Goal: Task Accomplishment & Management: Use online tool/utility

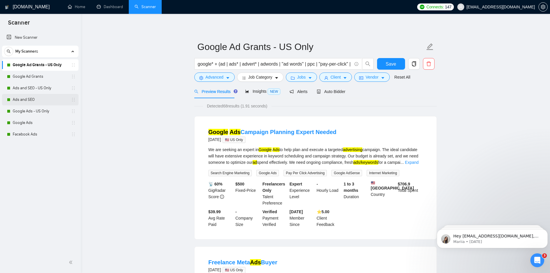
drag, startPoint x: 32, startPoint y: 75, endPoint x: 62, endPoint y: 95, distance: 35.7
click at [32, 75] on link "Google Ad Grants" at bounding box center [40, 77] width 55 height 12
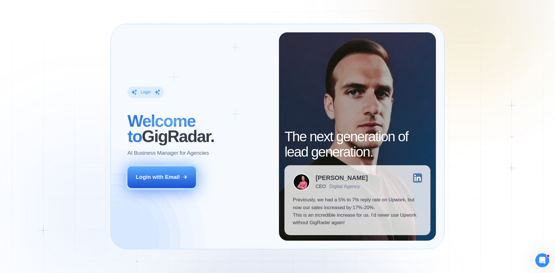
click at [157, 177] on div "Login with Email" at bounding box center [158, 177] width 44 height 8
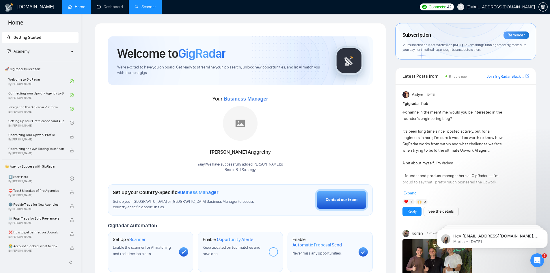
click at [141, 7] on link "Scanner" at bounding box center [145, 6] width 21 height 5
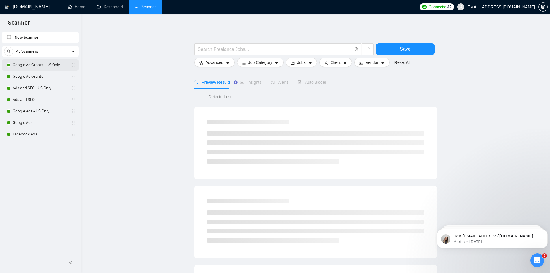
click at [53, 64] on link "Google Ad Grants - US Only" at bounding box center [40, 65] width 55 height 12
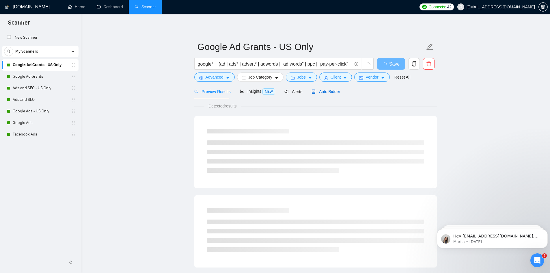
click at [327, 91] on span "Auto Bidder" at bounding box center [326, 91] width 29 height 5
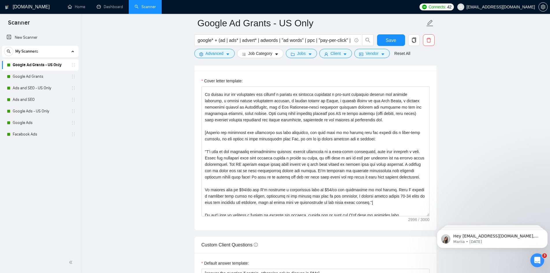
scroll to position [665, 0]
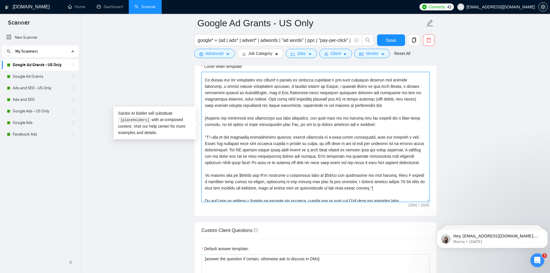
drag, startPoint x: 205, startPoint y: 126, endPoint x: 203, endPoint y: 130, distance: 4.4
click at [203, 130] on textarea "Cover letter template:" at bounding box center [316, 137] width 228 height 130
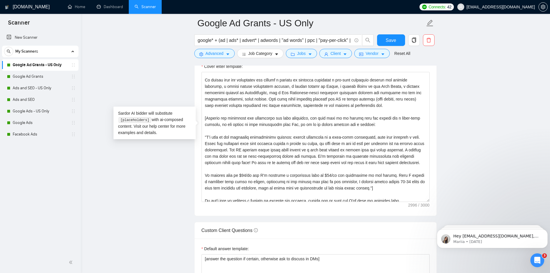
click at [166, 181] on main "Google Ad Grants - US Only google* + (ad | ads* | advert* | adwords | "ad words…" at bounding box center [315, 153] width 451 height 1589
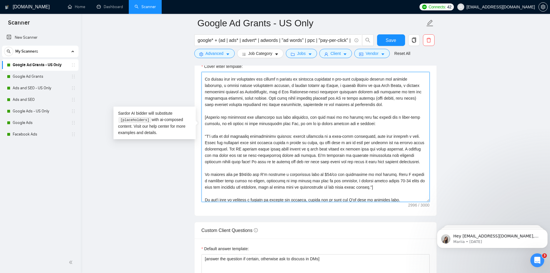
scroll to position [108, 0]
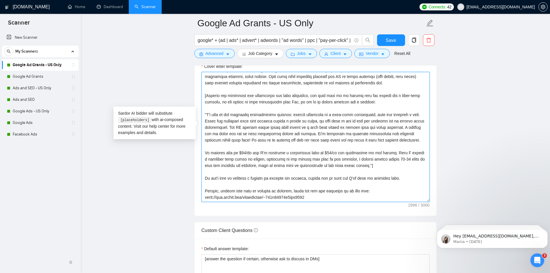
drag, startPoint x: 205, startPoint y: 137, endPoint x: 401, endPoint y: 146, distance: 196.4
click at [401, 146] on textarea "Cover letter template:" at bounding box center [316, 137] width 228 height 130
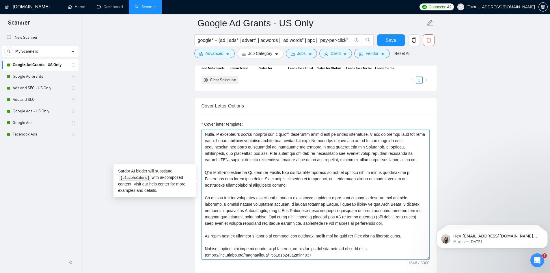
scroll to position [0, 0]
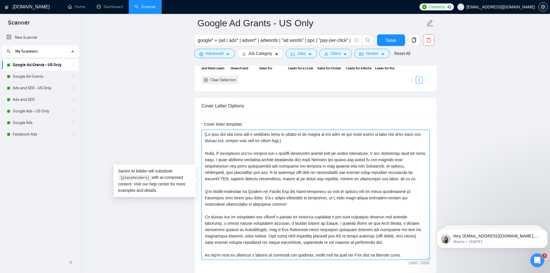
click at [365, 144] on textarea "Cover letter template:" at bounding box center [316, 195] width 228 height 130
click at [366, 143] on textarea "Cover letter template:" at bounding box center [316, 195] width 228 height 130
click at [309, 174] on textarea "Cover letter template:" at bounding box center [316, 195] width 228 height 130
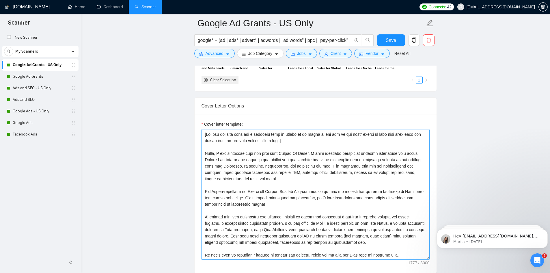
click at [327, 142] on textarea "Cover letter template:" at bounding box center [316, 195] width 228 height 130
click at [261, 165] on textarea "Cover letter template:" at bounding box center [316, 195] width 228 height 130
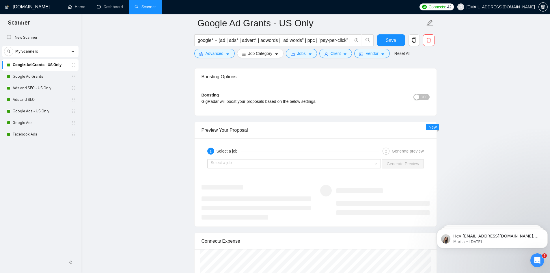
scroll to position [1040, 0]
type textarea "[If this job post asks for a specific word or phrase to be added to the top of …"
click at [387, 42] on span "Save" at bounding box center [391, 40] width 10 height 7
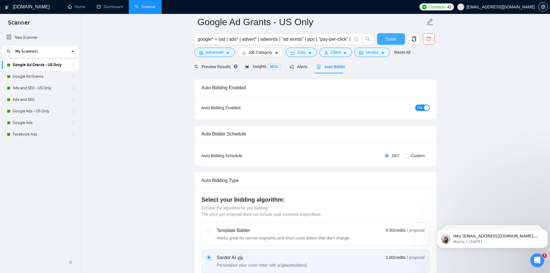
scroll to position [0, 0]
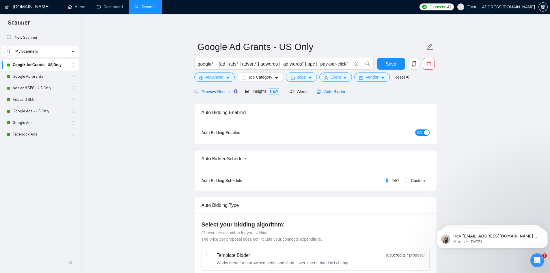
click at [212, 92] on span "Preview Results" at bounding box center [215, 91] width 42 height 5
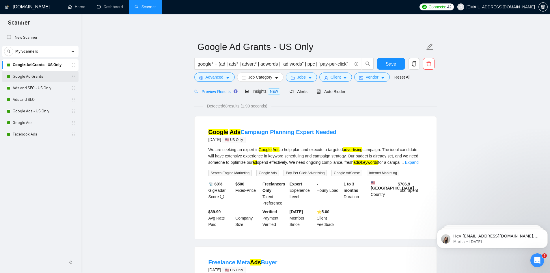
click at [32, 77] on link "Google Ad Grants" at bounding box center [40, 77] width 55 height 12
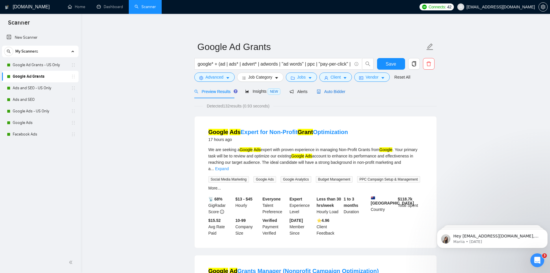
click at [332, 92] on span "Auto Bidder" at bounding box center [331, 91] width 29 height 5
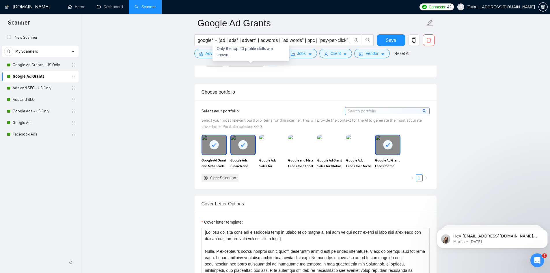
scroll to position [607, 0]
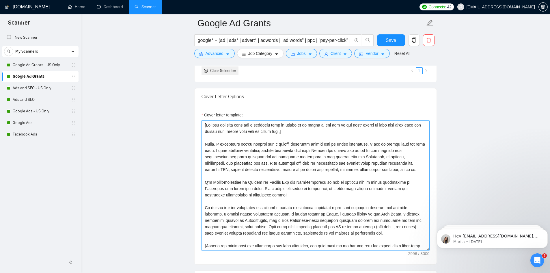
click at [254, 156] on textarea "Cover letter template:" at bounding box center [316, 185] width 228 height 130
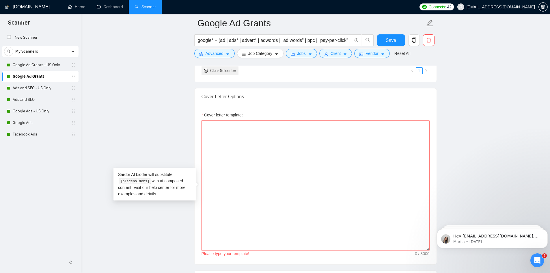
paste textarea "[If this job post asks for a specific word or phrase to be added to the top of …"
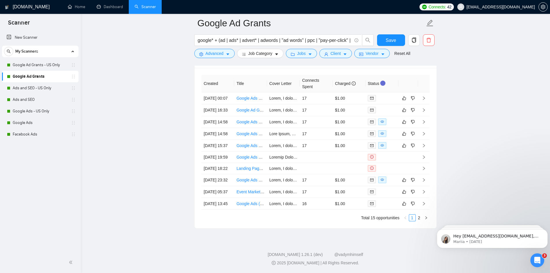
scroll to position [1492, 0]
type textarea "[If this job post asks for a specific word or phrase to be added to the top of …"
click at [396, 42] on span "Save" at bounding box center [391, 40] width 10 height 7
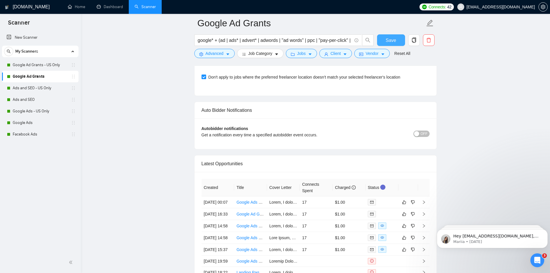
scroll to position [1387, 0]
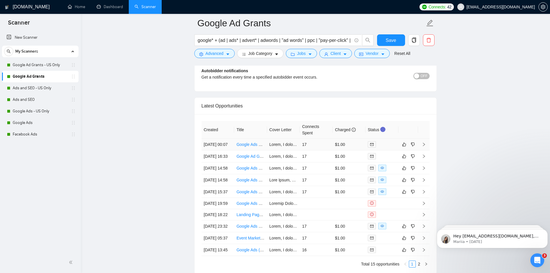
click at [253, 147] on link "Google Ads Expert for Non-Profit Grant Optimization" at bounding box center [284, 144] width 94 height 5
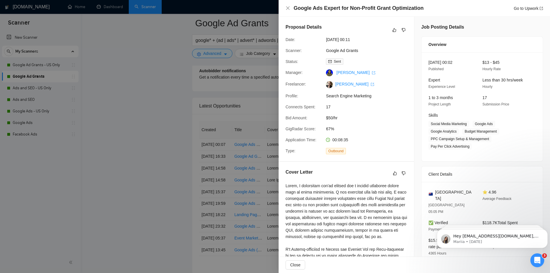
click at [162, 147] on div at bounding box center [275, 136] width 550 height 273
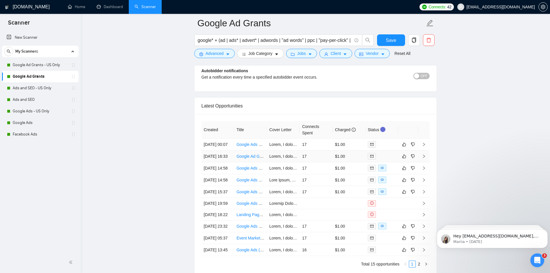
click at [249, 162] on td "Google Ad Grants Manager (Nonprofit Campaign Optimization)" at bounding box center [250, 157] width 33 height 12
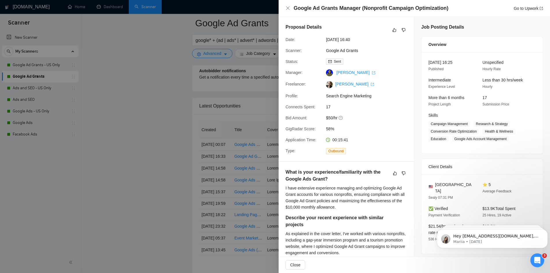
click at [246, 163] on div at bounding box center [275, 136] width 550 height 273
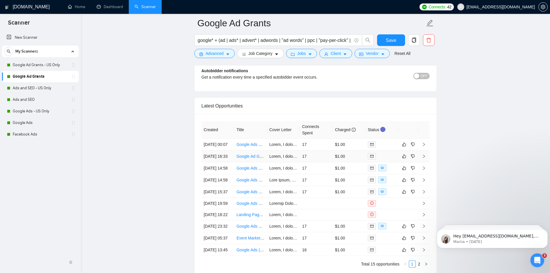
click at [242, 159] on link "Google Ad Grants Manager (Nonprofit Campaign Optimization)" at bounding box center [293, 156] width 113 height 5
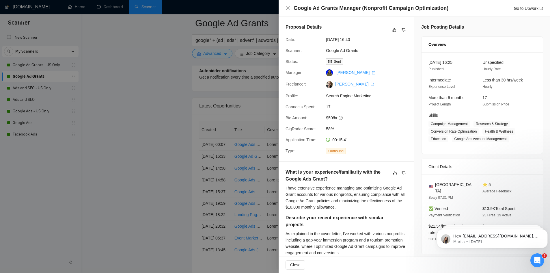
click at [168, 147] on div at bounding box center [275, 136] width 550 height 273
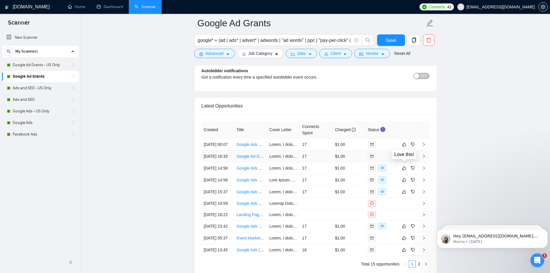
click at [404, 159] on icon "like" at bounding box center [405, 156] width 4 height 5
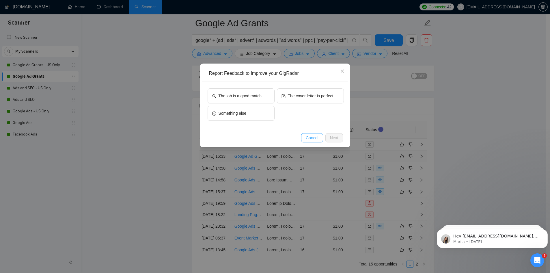
click at [310, 140] on span "Cancel" at bounding box center [312, 138] width 13 height 6
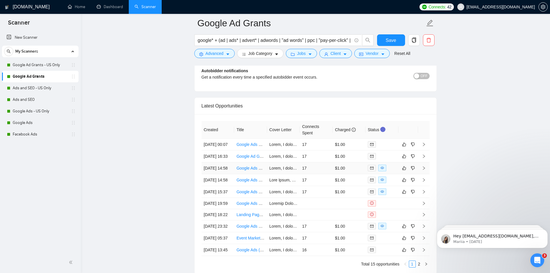
click at [248, 170] on link "Google Ads Expert HOURLY" at bounding box center [262, 168] width 51 height 5
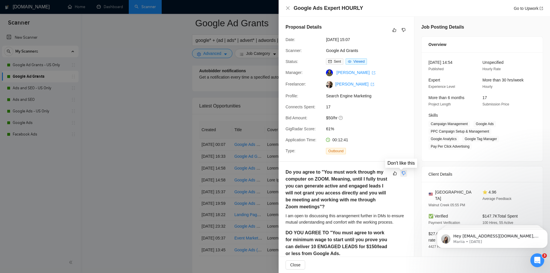
click at [402, 173] on icon "dislike" at bounding box center [404, 173] width 4 height 5
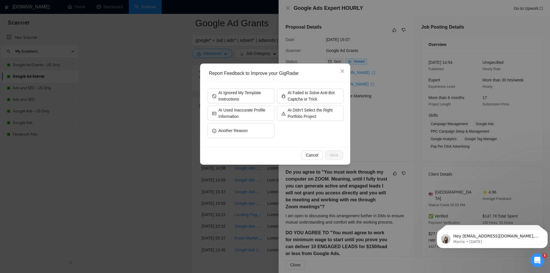
drag, startPoint x: 249, startPoint y: 136, endPoint x: 277, endPoint y: 153, distance: 32.7
click at [277, 153] on div "Cancel Next" at bounding box center [275, 155] width 136 height 9
click at [343, 71] on icon "close" at bounding box center [342, 71] width 5 height 5
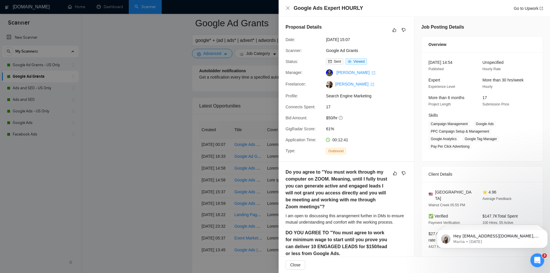
click at [133, 157] on div at bounding box center [275, 136] width 550 height 273
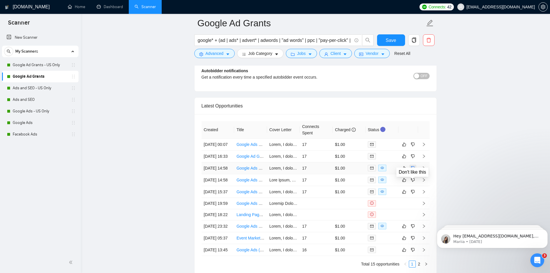
click at [413, 170] on icon "dislike" at bounding box center [413, 168] width 4 height 4
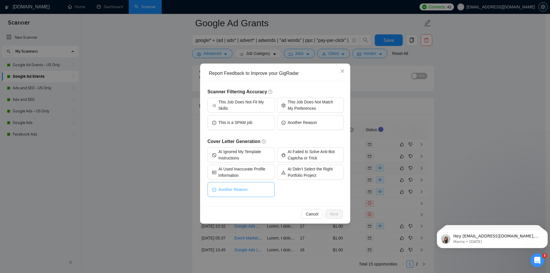
click at [238, 193] on button "Another Reason" at bounding box center [241, 189] width 67 height 15
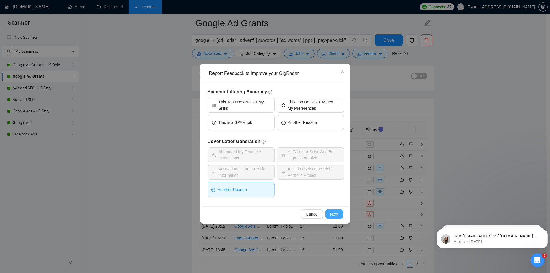
click at [331, 213] on span "Next" at bounding box center [334, 214] width 8 height 6
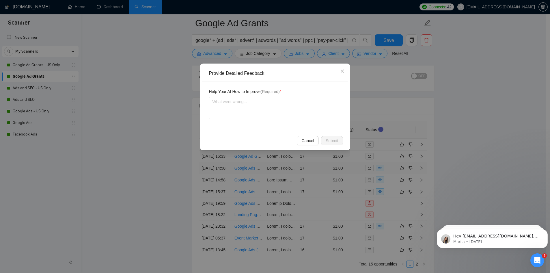
click at [262, 119] on div "Help Your AI How to Improve (Required) *" at bounding box center [275, 106] width 146 height 51
click at [260, 109] on textarea at bounding box center [275, 108] width 132 height 22
type textarea "D"
type textarea "Do"
type textarea "Don"
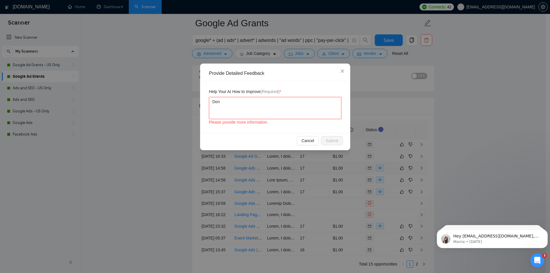
type textarea "Don'"
type textarea "Don't"
type textarea "Don't a"
type textarea "Don't ap"
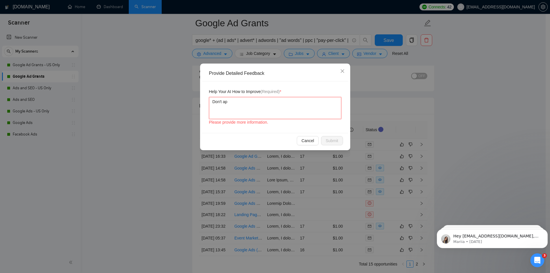
type textarea "Don't app"
type textarea "Don't appl"
type textarea "Don't apply"
type textarea "Don't apply t"
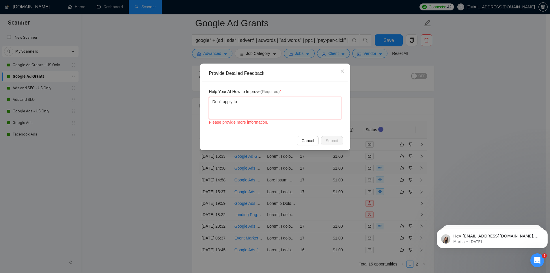
type textarea "Don't apply to"
type textarea "Don't apply to an"
type textarea "Don't apply to any"
type textarea "Don't apply to any j"
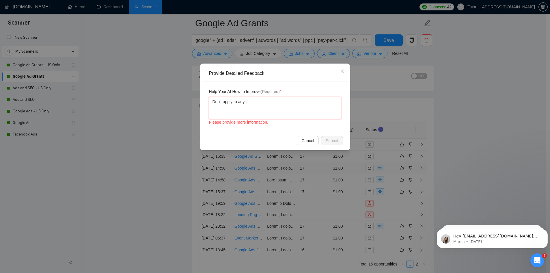
type textarea "Don't apply to any jo"
type textarea "Don't apply to any job"
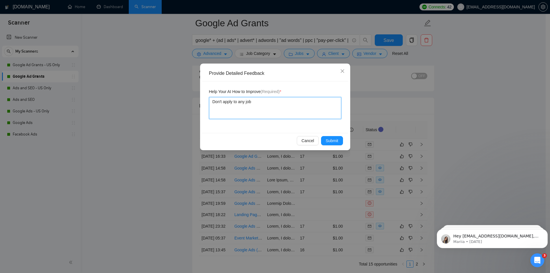
type textarea "Don't apply to any jobs"
type textarea "Don't apply to any jobs t"
type textarea "Don't apply to any jobs th"
type textarea "Don't apply to any jobs tha"
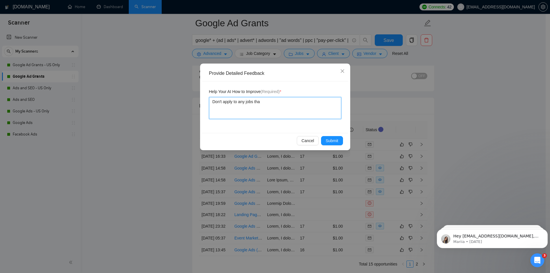
type textarea "Don't apply to any jobs that"
type textarea "S"
type textarea "So"
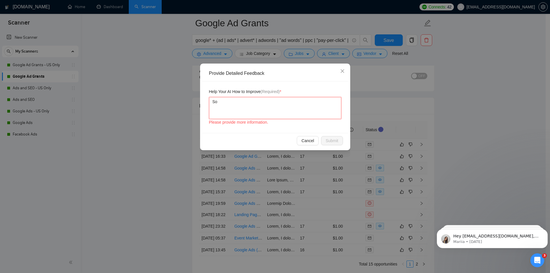
type textarea "Som"
type textarea "Some"
type textarea "Some c"
type textarea "Some cl"
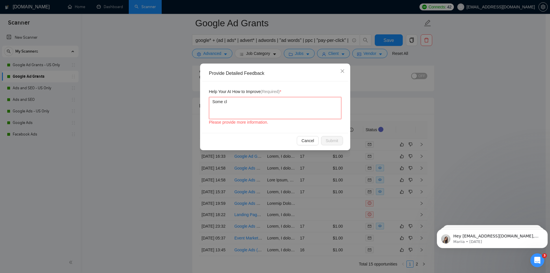
type textarea "Some cli"
type textarea "Some clie"
type textarea "Some clien"
type textarea "Some client"
type textarea "Some clients"
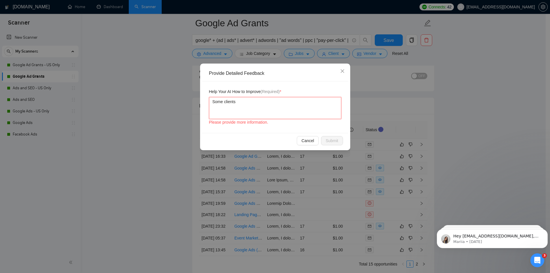
type textarea "Some clients"
type textarea "Some clients a"
type textarea "Some clients as"
type textarea "Some clients ask"
type textarea "Some clients"
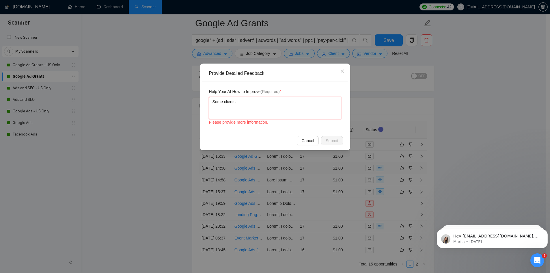
type textarea "Some clients w"
type textarea "Some clients wa"
type textarea "Some clients wan"
type textarea "Some clients want"
type textarea "Some clients want t"
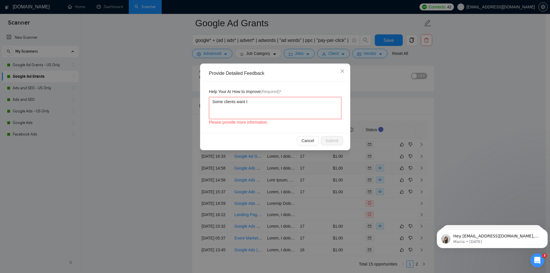
type textarea "Some clients want th"
type textarea "Some clients want the"
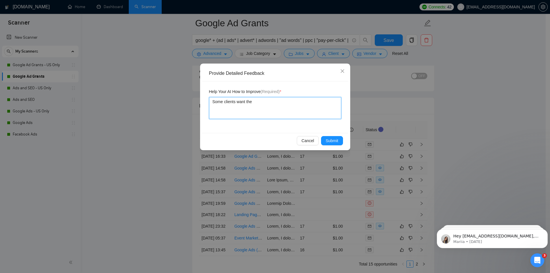
type textarea "Some clients want the f"
type textarea "Some clients want the fr"
type textarea "Some clients want the fre"
type textarea "Some clients want the free"
type textarea "Some clients want the"
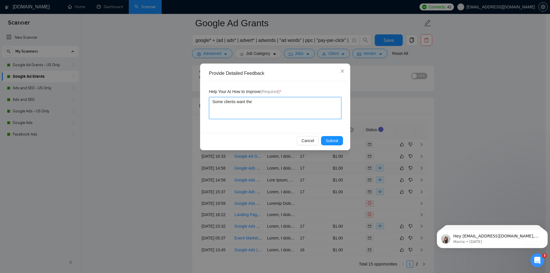
type textarea "Some clients want the a"
type textarea "Some clients want the ad"
type textarea "Some clients want the ads"
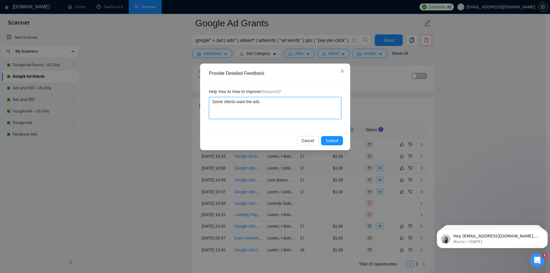
type textarea "Some clients want the ads"
type textarea "Some clients want the ads m"
type textarea "Some clients want the ads ma"
type textarea "Some clients want the ads man"
type textarea "Some clients want the ads mana"
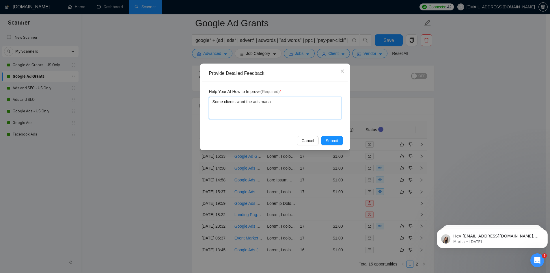
type textarea "Some clients want the ads manag"
type textarea "Some clients want the ads manage"
type textarea "Some clients want the ads manager"
type textarea "Some clients want the ads manager t"
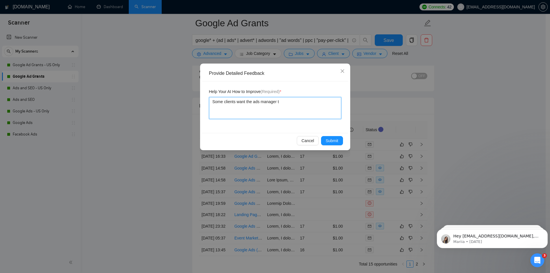
type textarea "Some clients want the ads manager to"
type textarea "Some clients want the ads manager to p"
type textarea "Some clients want the ads manager to"
type textarea "Some clients want the ads manager to ""
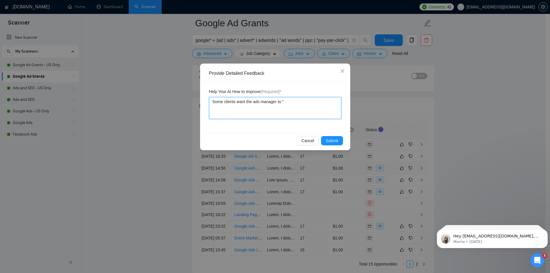
type textarea "Some clients want the ads manager to "r"
type textarea "Some clients want the ads manager to ""
type textarea "Some clients want the ads manager to "pr"
type textarea "Some clients want the ads manager to "pro"
type textarea "Some clients want the ads manager to "prov"
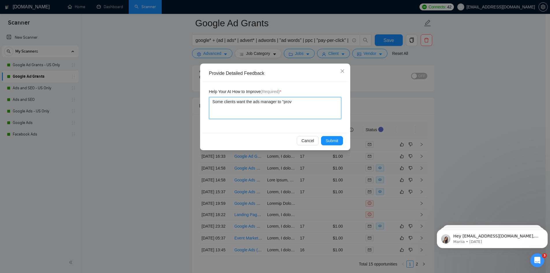
type textarea "Some clients want the ads manager to "prove"
type textarea "Some clients want the ads manager to "prove""
type textarea "Some clients want the ads manager to "prove" t"
type textarea "Some clients want the ads manager to "prove" tha"
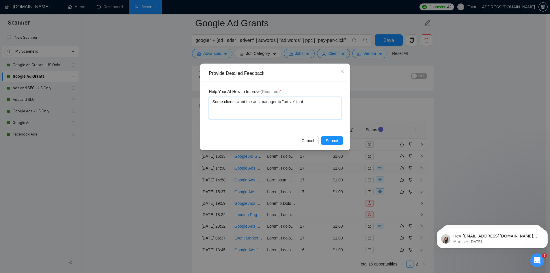
type textarea "Some clients want the ads manager to "prove" that"
type textarea "Some clients want the ads manager to "prove" that t"
type textarea "Some clients want the ads manager to "prove" that the"
type textarea "Some clients want the ads manager to "prove" that thei"
type textarea "Some clients want the ads manager to "prove" that their"
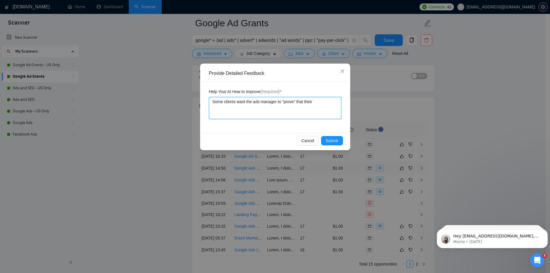
type textarea "Some clients want the ads manager to "prove" that their"
type textarea "Some clients want the ads manager to "prove" that their a"
type textarea "Some clients want the ads manager to "prove" that their ad"
type textarea "Some clients want the ads manager to "prove" that their ads"
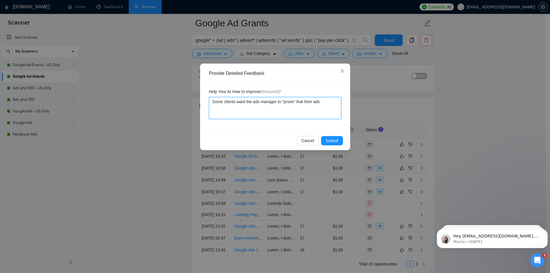
type textarea "Some clients want the ads manager to "prove" that their ads w"
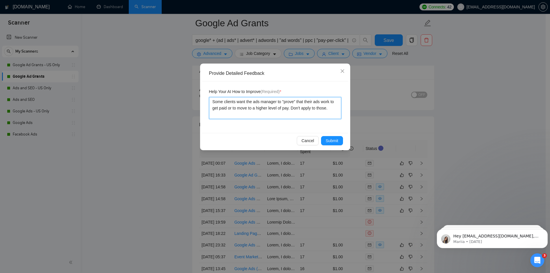
scroll to position [1358, 0]
click at [331, 101] on textarea "Some clients want the ads manager to "prove" that their ads work to get paid or…" at bounding box center [275, 108] width 132 height 22
click at [283, 101] on textarea "Some clients want the ads manager to "prove" that their ads work in order to ge…" at bounding box center [275, 108] width 132 height 22
click at [233, 113] on textarea "Some clients want the ads manager to prove that their ads work in order to get …" at bounding box center [275, 108] width 132 height 22
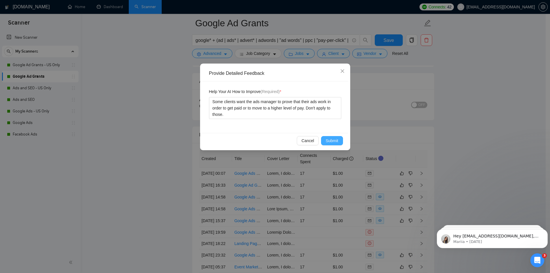
click at [336, 138] on span "Submit" at bounding box center [332, 141] width 13 height 6
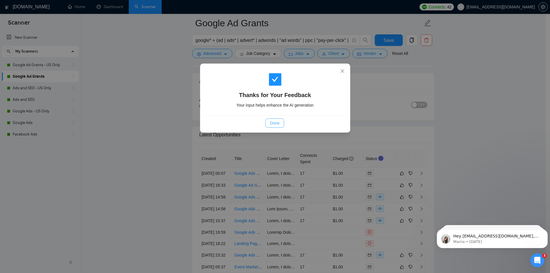
click at [275, 120] on button "Done" at bounding box center [275, 122] width 19 height 9
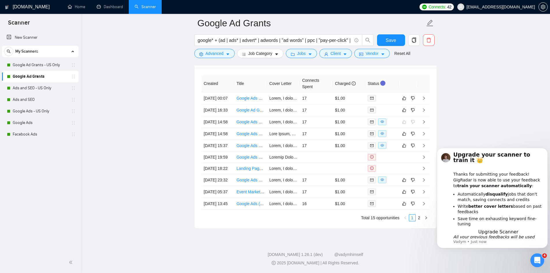
scroll to position [1434, 0]
click at [502, 192] on li "Automatically disqualify jobs that don't match, saving connects and credits" at bounding box center [501, 197] width 86 height 11
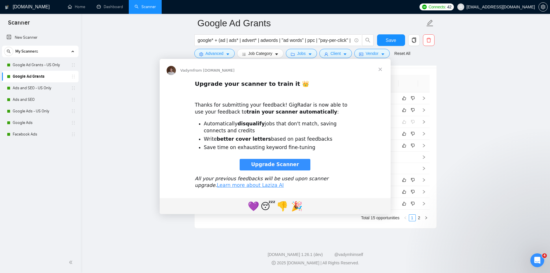
scroll to position [0, 0]
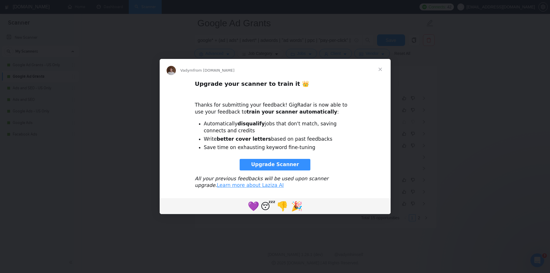
click at [499, 142] on div "Intercom messenger" at bounding box center [275, 136] width 550 height 273
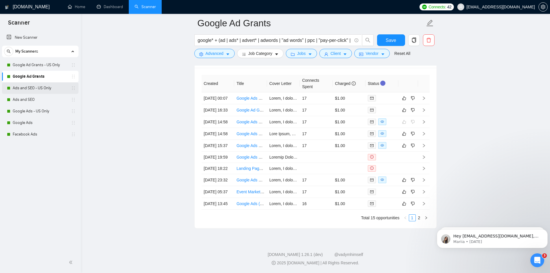
click at [47, 87] on link "Ads and SEO - US Only" at bounding box center [40, 88] width 55 height 12
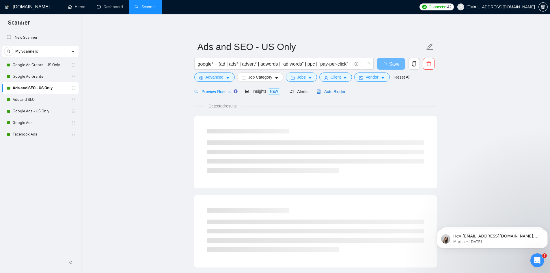
click at [337, 93] on span "Auto Bidder" at bounding box center [331, 91] width 29 height 5
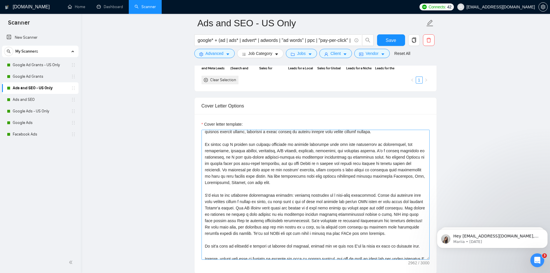
scroll to position [87, 0]
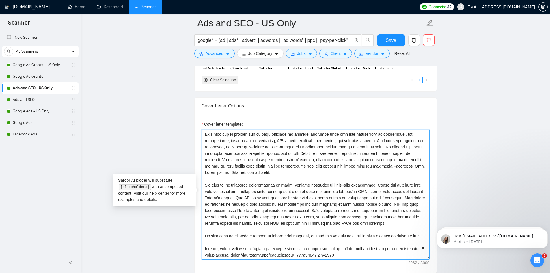
drag, startPoint x: 204, startPoint y: 181, endPoint x: 381, endPoint y: 221, distance: 180.9
click at [381, 221] on textarea "Cover letter template:" at bounding box center [316, 195] width 228 height 130
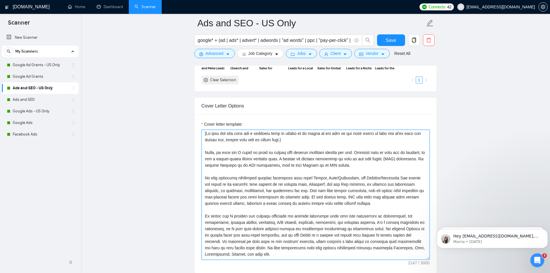
scroll to position [0, 0]
click at [206, 178] on textarea "Cover letter template:" at bounding box center [316, 195] width 228 height 130
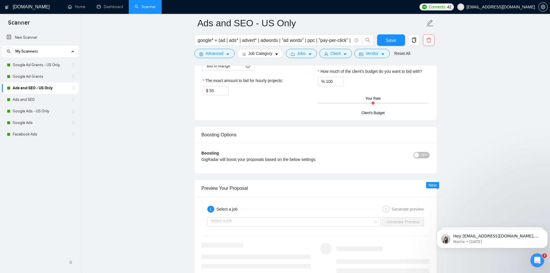
scroll to position [838, 0]
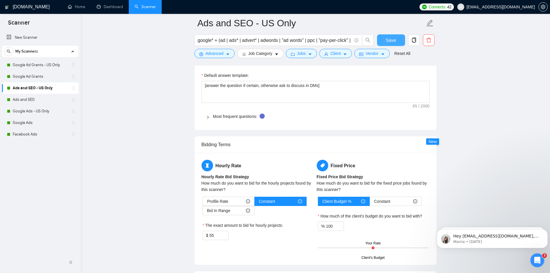
click at [387, 43] on span "Save" at bounding box center [391, 40] width 10 height 7
click at [48, 101] on link "Ads and SEO" at bounding box center [40, 100] width 55 height 12
click at [25, 101] on link "Ads and SEO" at bounding box center [40, 100] width 55 height 12
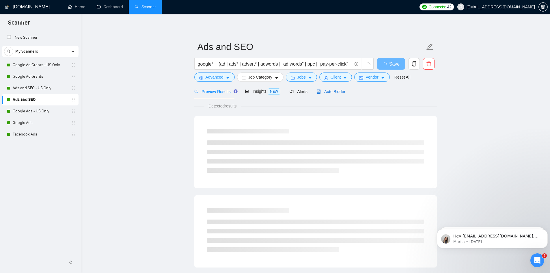
click at [333, 90] on span "Auto Bidder" at bounding box center [331, 91] width 29 height 5
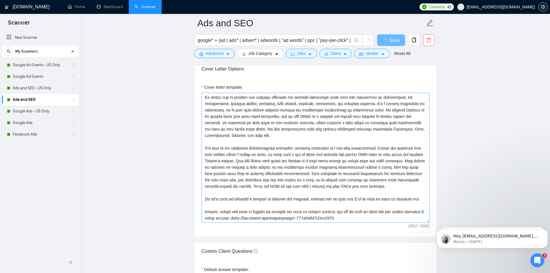
scroll to position [87, 0]
drag, startPoint x: 204, startPoint y: 144, endPoint x: 204, endPoint y: 193, distance: 48.8
click at [204, 193] on textarea "Cover letter template:" at bounding box center [316, 158] width 228 height 130
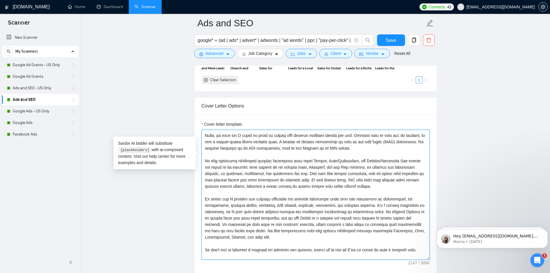
scroll to position [9, 0]
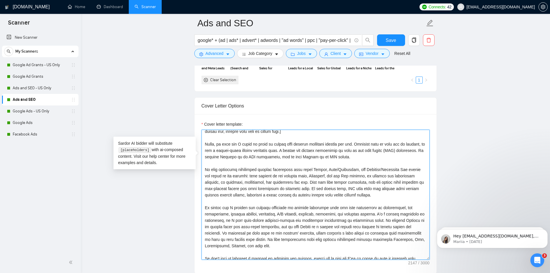
drag, startPoint x: 203, startPoint y: 169, endPoint x: 226, endPoint y: 201, distance: 38.9
click at [204, 169] on textarea "Cover letter template:" at bounding box center [316, 195] width 228 height 130
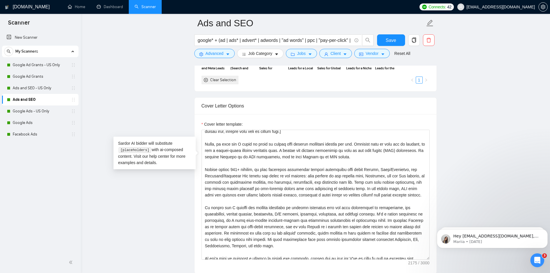
click at [150, 212] on main "Ads and SEO google* + (ad | ads* | advert* | adwords | "ad words" | ppc | "pay-…" at bounding box center [315, 239] width 451 height 1647
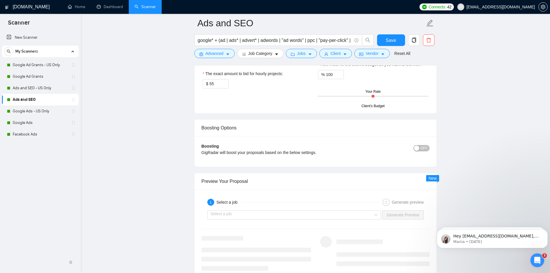
scroll to position [954, 0]
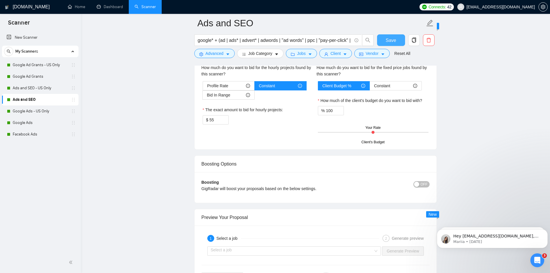
click at [387, 38] on span "Save" at bounding box center [391, 40] width 10 height 7
drag, startPoint x: 29, startPoint y: 109, endPoint x: 162, endPoint y: 165, distance: 144.8
click at [29, 109] on link "Google Ads - US Only" at bounding box center [40, 111] width 55 height 12
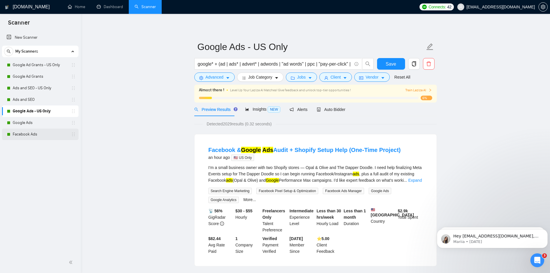
click at [37, 135] on link "Facebook Ads" at bounding box center [40, 135] width 55 height 12
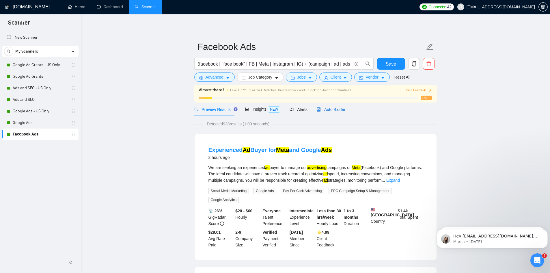
click at [329, 110] on span "Auto Bidder" at bounding box center [331, 109] width 29 height 5
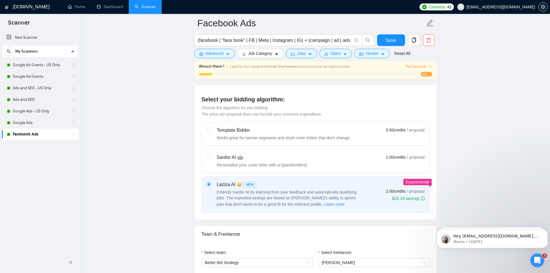
scroll to position [144, 0]
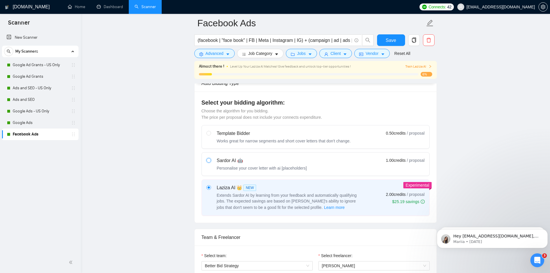
click at [207, 160] on input "radio" at bounding box center [209, 160] width 4 height 4
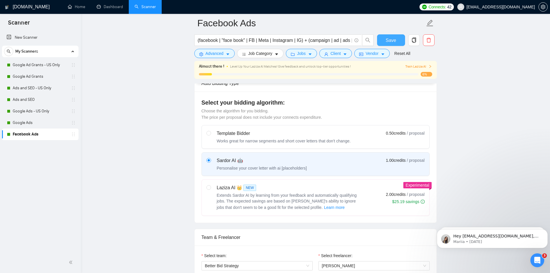
click at [392, 40] on span "Save" at bounding box center [391, 40] width 10 height 7
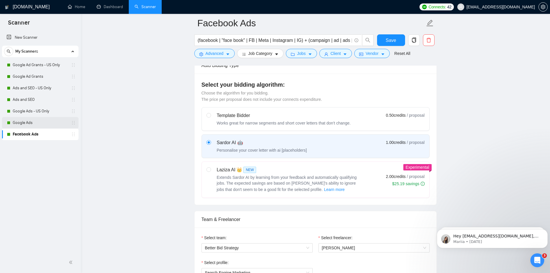
click at [45, 123] on link "Google Ads" at bounding box center [40, 123] width 55 height 12
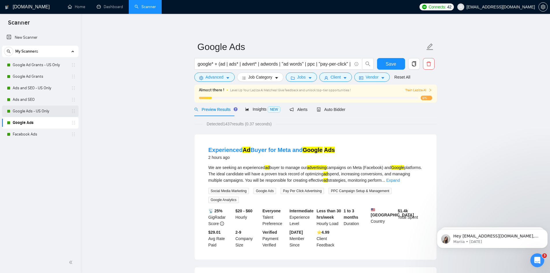
click at [21, 112] on link "Google Ads - US Only" at bounding box center [40, 111] width 55 height 12
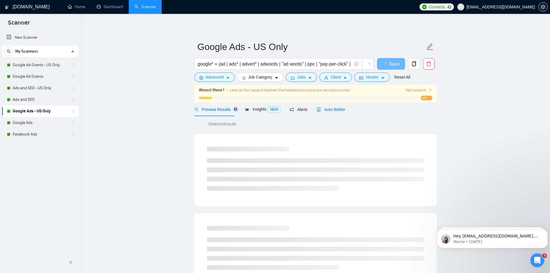
click at [326, 110] on span "Auto Bidder" at bounding box center [331, 109] width 29 height 5
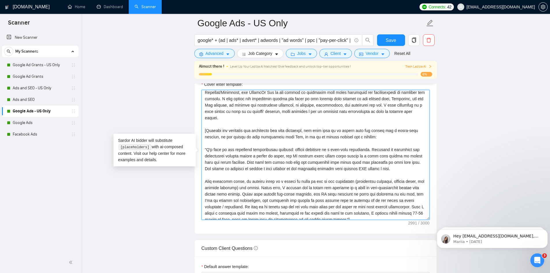
scroll to position [108, 0]
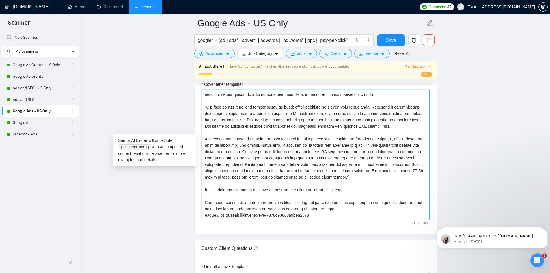
drag, startPoint x: 205, startPoint y: 162, endPoint x: 363, endPoint y: 178, distance: 159.4
click at [363, 178] on textarea "Cover letter template:" at bounding box center [316, 155] width 228 height 130
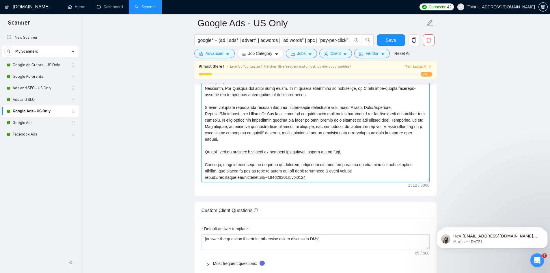
scroll to position [693, 0]
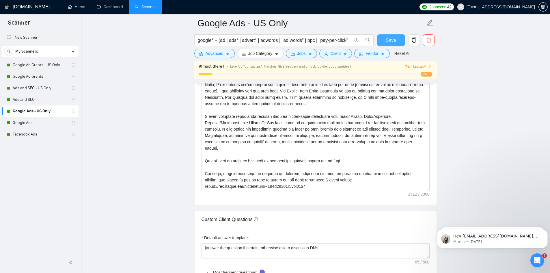
click at [393, 41] on span "Save" at bounding box center [391, 40] width 10 height 7
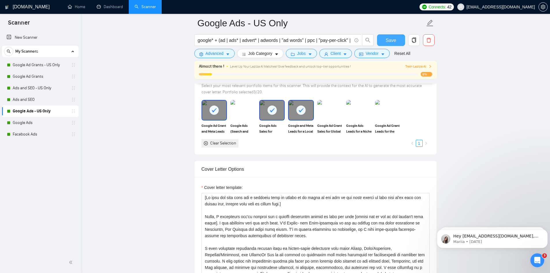
scroll to position [549, 0]
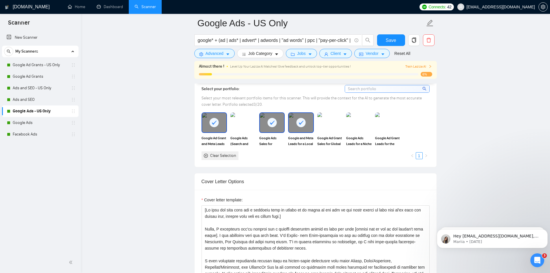
drag, startPoint x: 38, startPoint y: 120, endPoint x: 127, endPoint y: 138, distance: 90.7
click at [38, 120] on link "Google Ads" at bounding box center [40, 123] width 55 height 12
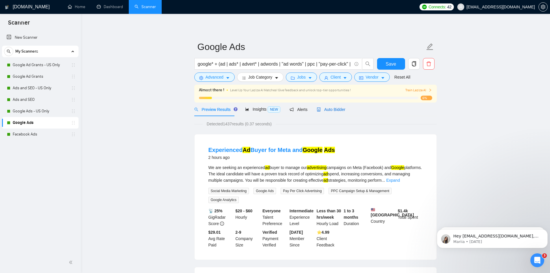
click at [335, 112] on span "Auto Bidder" at bounding box center [331, 109] width 29 height 5
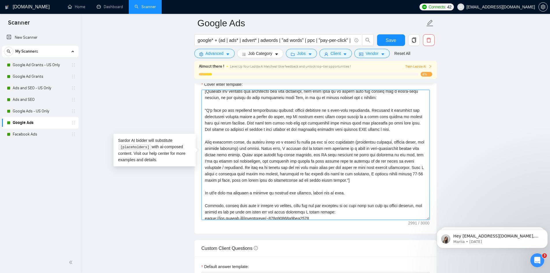
scroll to position [108, 0]
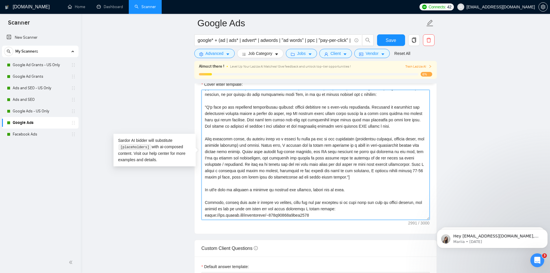
drag, startPoint x: 205, startPoint y: 161, endPoint x: 403, endPoint y: 171, distance: 198.2
click at [403, 171] on textarea "Cover letter template:" at bounding box center [316, 155] width 228 height 130
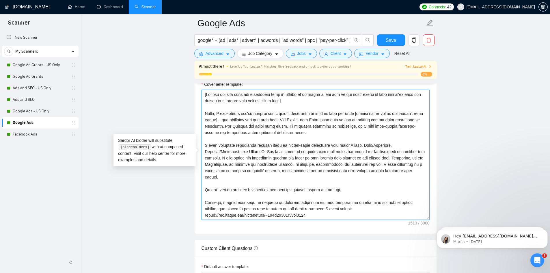
scroll to position [6, 0]
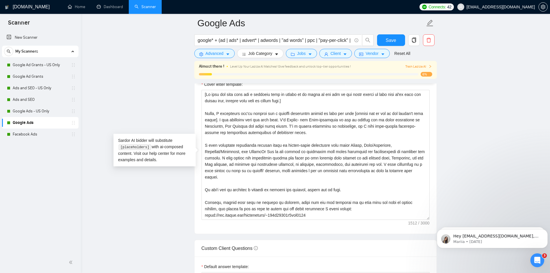
click at [395, 33] on form "Google Ads google* + (ad | ads* | advert* | adwords | "ad words" | ppc | "pay-p…" at bounding box center [315, 37] width 243 height 47
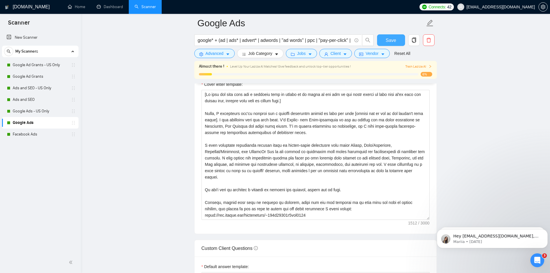
click at [396, 38] on button "Save" at bounding box center [391, 40] width 28 height 12
click at [27, 135] on link "Facebook Ads" at bounding box center [40, 135] width 55 height 12
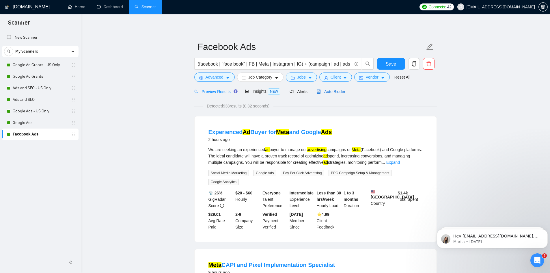
click at [331, 93] on span "Auto Bidder" at bounding box center [331, 91] width 29 height 5
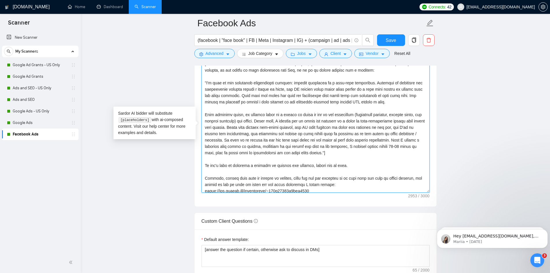
scroll to position [108, 0]
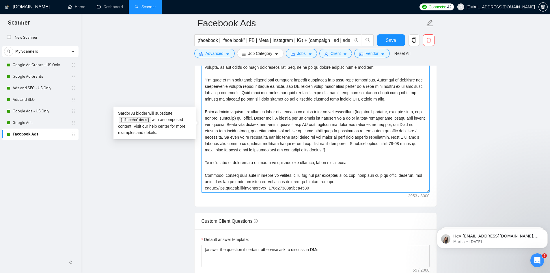
drag, startPoint x: 205, startPoint y: 134, endPoint x: 385, endPoint y: 151, distance: 180.5
click at [385, 151] on textarea "Cover letter template:" at bounding box center [316, 128] width 228 height 130
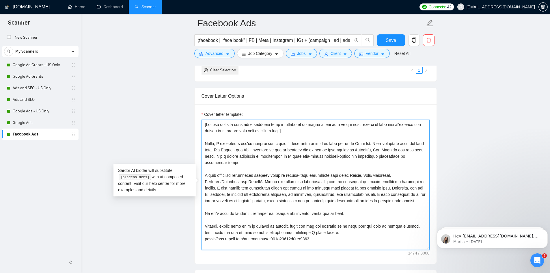
scroll to position [607, 0]
click at [158, 136] on main "Facebook Ads (facebook | "face book" | FB | Meta | Instagram | IG) + (campaign …" at bounding box center [315, 235] width 451 height 1638
click at [224, 170] on textarea "Cover letter template:" at bounding box center [316, 185] width 228 height 130
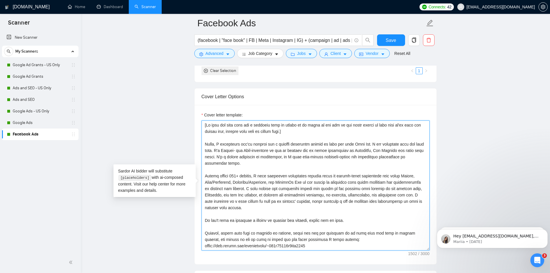
click at [242, 169] on textarea "Cover letter template:" at bounding box center [316, 185] width 228 height 130
click at [396, 39] on span "Save" at bounding box center [391, 40] width 10 height 7
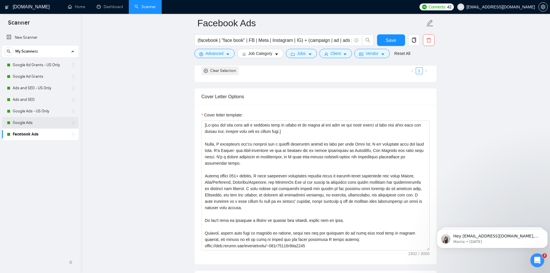
drag, startPoint x: 40, startPoint y: 125, endPoint x: 55, endPoint y: 128, distance: 15.4
click at [40, 125] on link "Google Ads" at bounding box center [40, 123] width 55 height 12
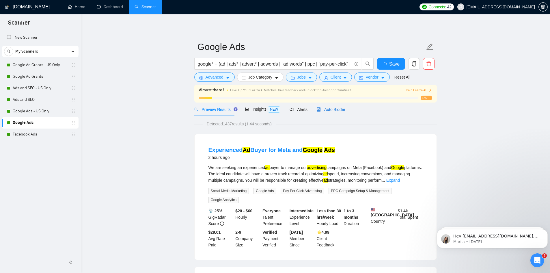
click at [330, 111] on span "Auto Bidder" at bounding box center [331, 109] width 29 height 5
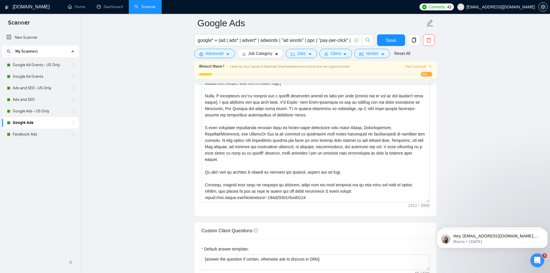
scroll to position [665, 0]
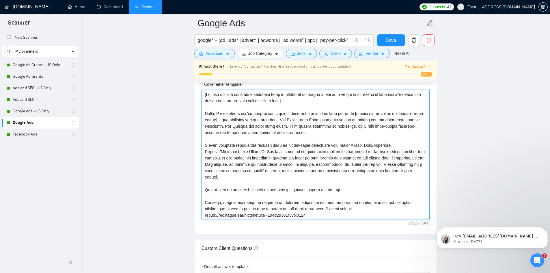
click at [204, 146] on textarea "Cover letter template:" at bounding box center [316, 155] width 228 height 130
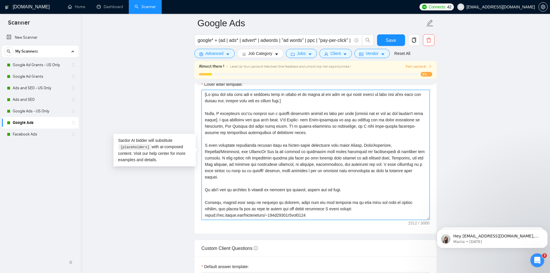
paste textarea "Having helped 100+ clients,"
click at [223, 144] on textarea "Cover letter template:" at bounding box center [316, 155] width 228 height 130
click at [293, 141] on textarea "Cover letter template:" at bounding box center [316, 155] width 228 height 130
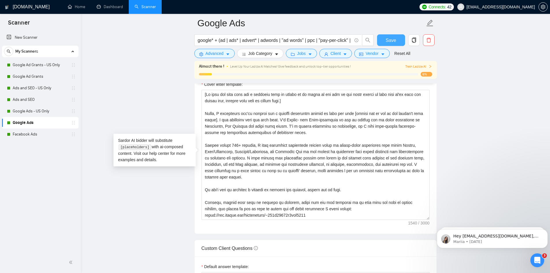
click at [391, 43] on span "Save" at bounding box center [391, 40] width 10 height 7
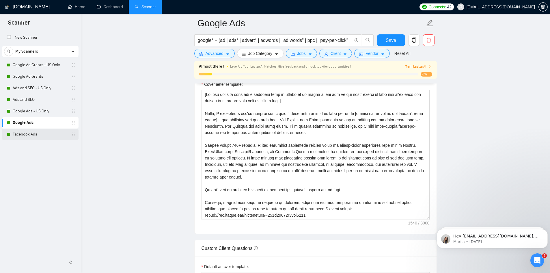
click at [28, 138] on link "Facebook Ads" at bounding box center [40, 135] width 55 height 12
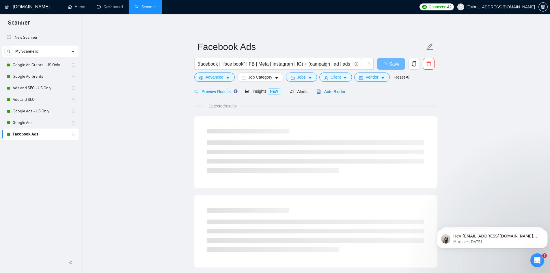
click at [342, 89] on span "Auto Bidder" at bounding box center [331, 91] width 29 height 5
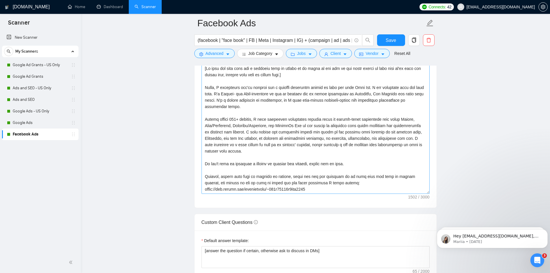
scroll to position [665, 0]
click at [221, 119] on textarea "Cover letter template:" at bounding box center [316, 128] width 228 height 130
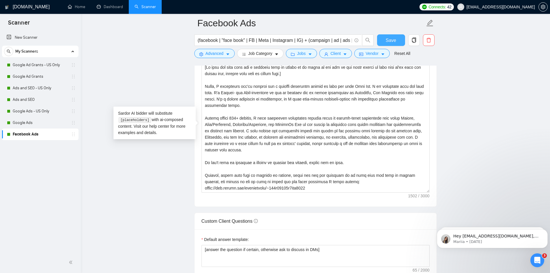
click at [395, 40] on span "Save" at bounding box center [391, 40] width 10 height 7
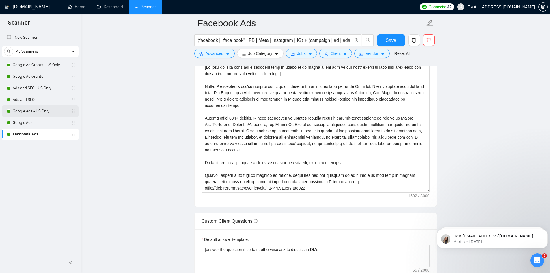
click at [46, 112] on link "Google Ads - US Only" at bounding box center [40, 111] width 55 height 12
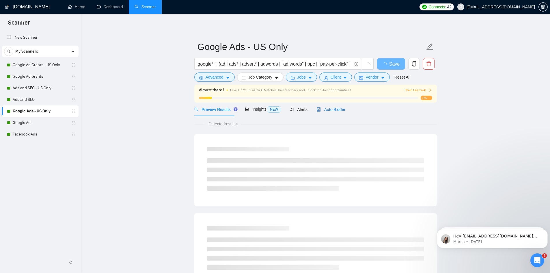
click at [338, 109] on span "Auto Bidder" at bounding box center [331, 109] width 29 height 5
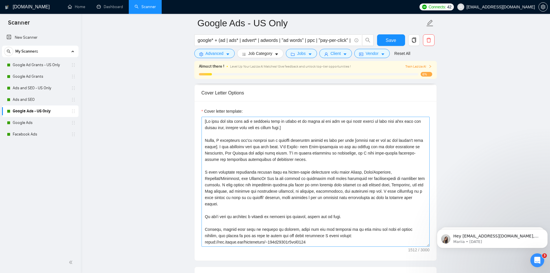
scroll to position [665, 0]
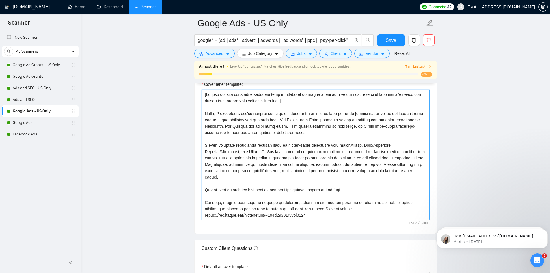
click at [205, 144] on textarea "Cover letter template:" at bounding box center [316, 155] width 228 height 130
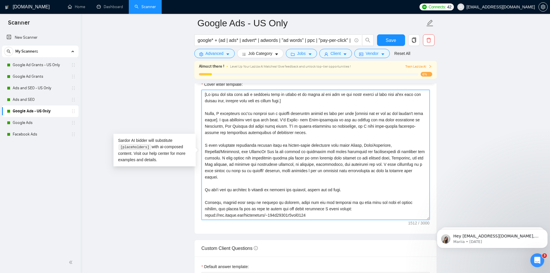
paste textarea "Having served 100+ clients,"
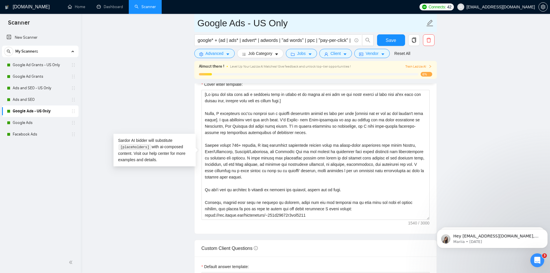
click at [394, 32] on span "Google Ads - US Only" at bounding box center [315, 23] width 243 height 18
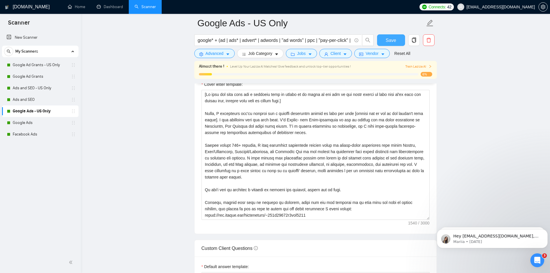
click at [396, 40] on span "Save" at bounding box center [391, 40] width 10 height 7
click at [46, 96] on link "Ads and SEO" at bounding box center [40, 100] width 55 height 12
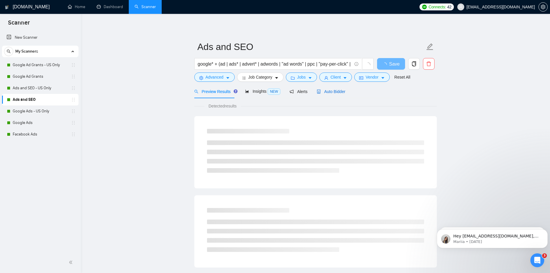
click at [329, 93] on span "Auto Bidder" at bounding box center [331, 91] width 29 height 5
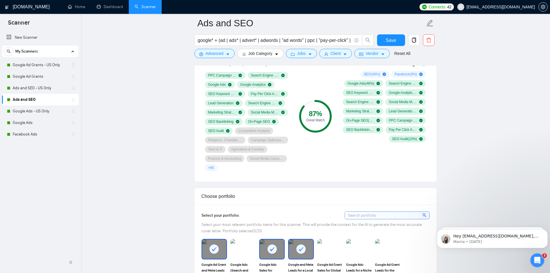
scroll to position [636, 0]
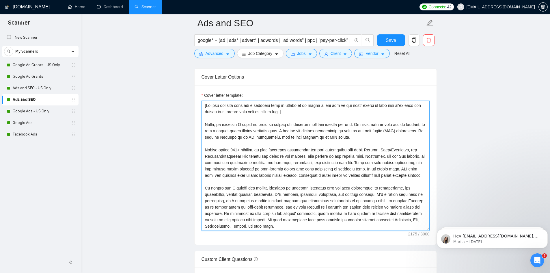
click at [225, 150] on textarea "Cover letter template:" at bounding box center [316, 166] width 228 height 130
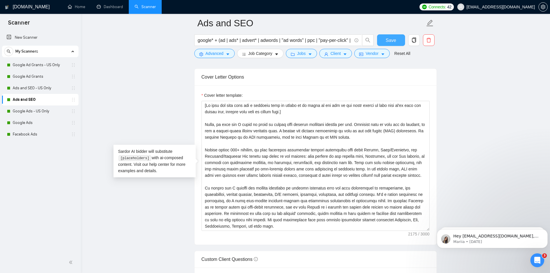
click at [392, 42] on span "Save" at bounding box center [391, 40] width 10 height 7
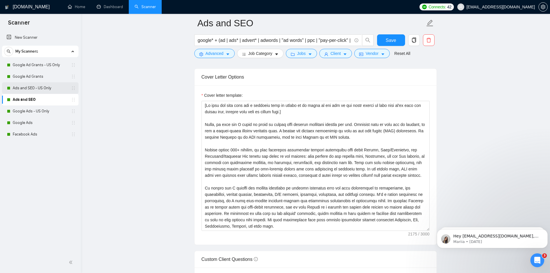
drag, startPoint x: 37, startPoint y: 88, endPoint x: 45, endPoint y: 91, distance: 8.8
click at [37, 88] on link "Ads and SEO - US Only" at bounding box center [40, 88] width 55 height 12
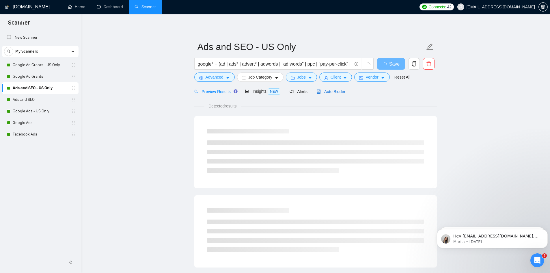
click at [336, 93] on span "Auto Bidder" at bounding box center [331, 91] width 29 height 5
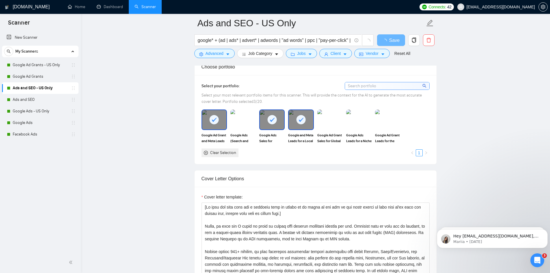
scroll to position [607, 0]
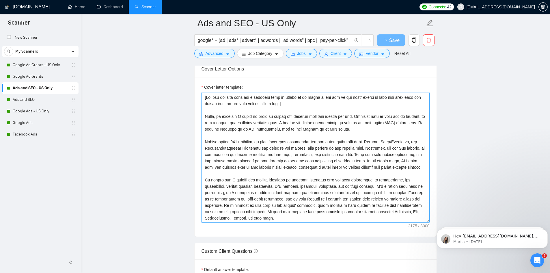
click at [225, 141] on textarea "Cover letter template:" at bounding box center [316, 158] width 228 height 130
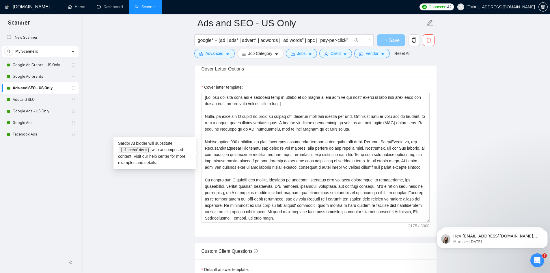
click at [398, 38] on span "Save" at bounding box center [395, 40] width 10 height 7
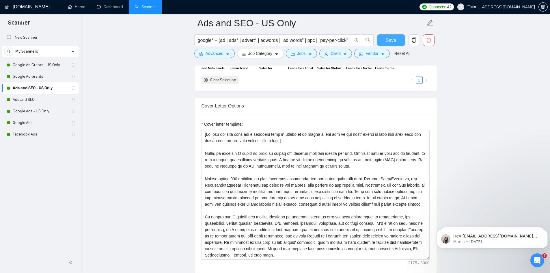
click at [396, 42] on span "Save" at bounding box center [391, 40] width 10 height 7
drag, startPoint x: 36, startPoint y: 79, endPoint x: 72, endPoint y: 97, distance: 40.3
click at [36, 79] on link "Google Ad Grants" at bounding box center [40, 77] width 55 height 12
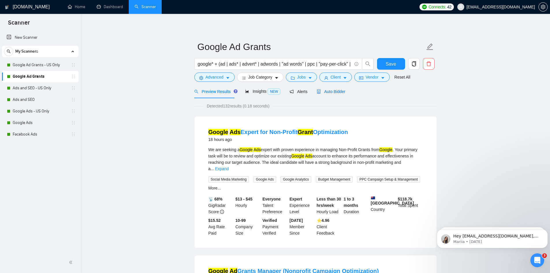
click at [340, 91] on span "Auto Bidder" at bounding box center [331, 91] width 29 height 5
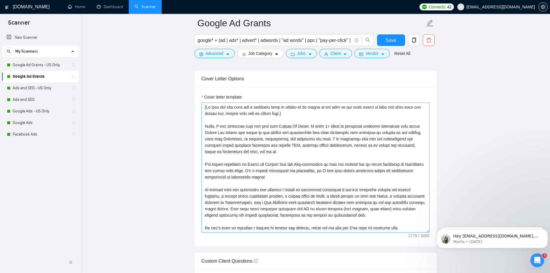
scroll to position [607, 0]
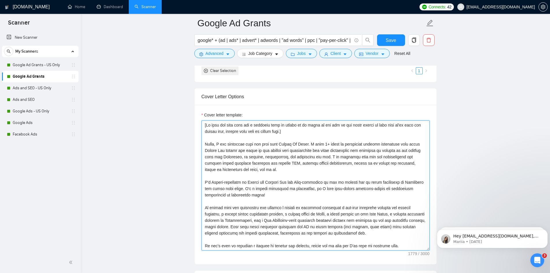
click at [205, 205] on textarea "Cover letter template:" at bounding box center [316, 185] width 228 height 130
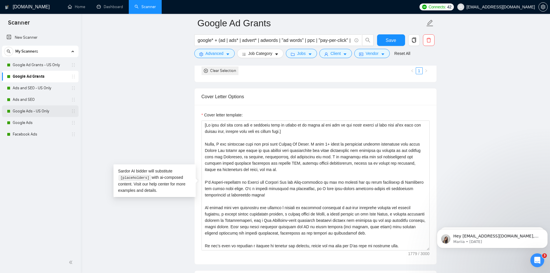
click at [36, 109] on link "Google Ads - US Only" at bounding box center [40, 111] width 55 height 12
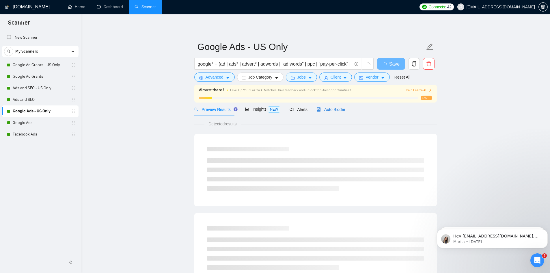
click at [335, 109] on span "Auto Bidder" at bounding box center [331, 109] width 29 height 5
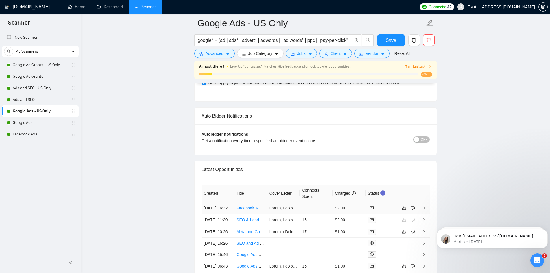
scroll to position [1402, 0]
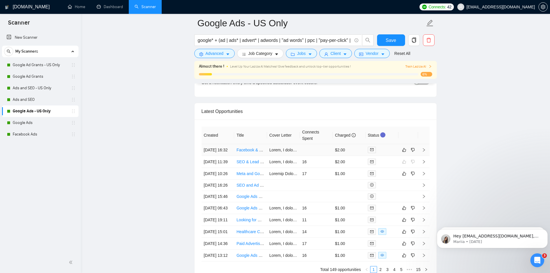
click at [252, 152] on link "Facebook & Google Ads Audit + Shopify Setup Help (One-Time Project)" at bounding box center [301, 150] width 128 height 5
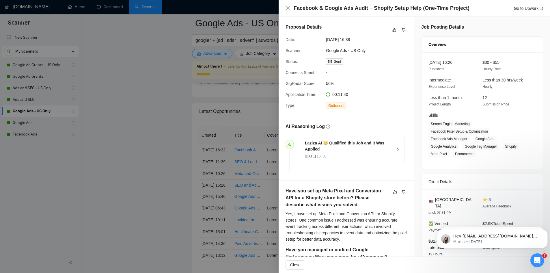
click at [166, 153] on div at bounding box center [275, 136] width 550 height 273
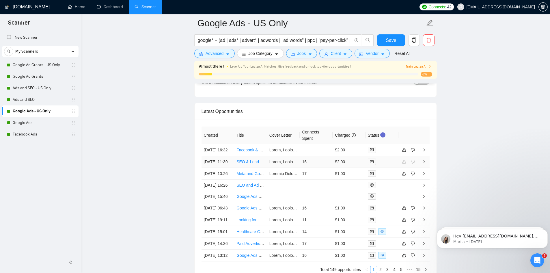
click at [248, 164] on link "SEO & Lead Generation Partner for Family-Based Personal Injury Law Firm" at bounding box center [305, 162] width 136 height 5
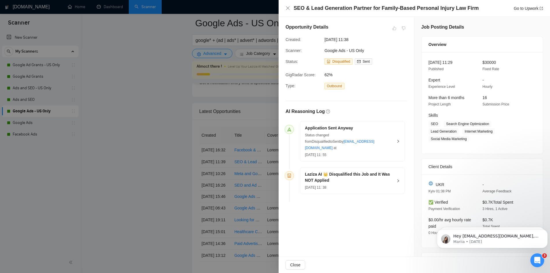
click at [371, 173] on h5 "Laziza AI 👑 Disqualified this Job and It Was NOT Applied" at bounding box center [349, 177] width 88 height 12
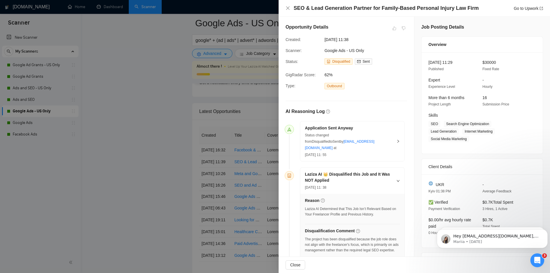
click at [374, 133] on div "Status changed from Disqualified to Sent by [EMAIL_ADDRESS][DOMAIN_NAME] at" at bounding box center [349, 141] width 88 height 19
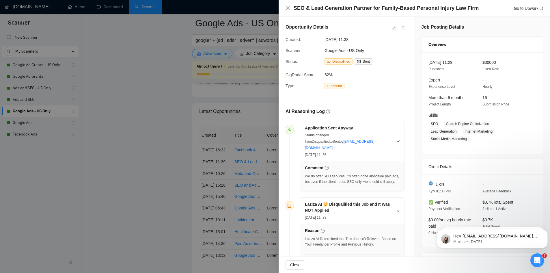
click at [345, 174] on div "We do offer SEO services. It's often done alongside paid ads, but even if the c…" at bounding box center [352, 179] width 95 height 11
click at [327, 174] on div "We do offer SEO services. It's often done alongside paid ads, but even if the c…" at bounding box center [352, 179] width 95 height 11
click at [350, 174] on div "We do offer SEO services. It's often done alongside paid ads, but even if the c…" at bounding box center [352, 179] width 95 height 11
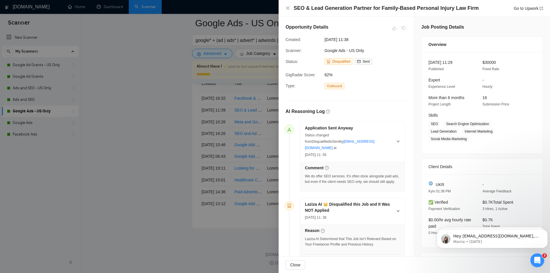
click at [379, 142] on div "Status changed from Disqualified to Sent by [EMAIL_ADDRESS][DOMAIN_NAME] at" at bounding box center [349, 141] width 88 height 19
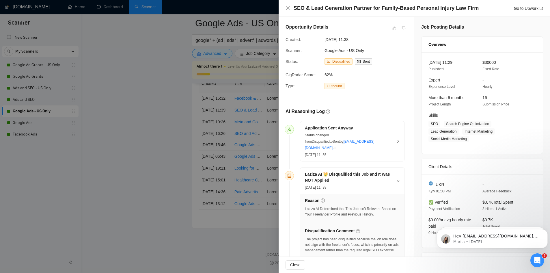
click at [379, 142] on div "Status changed from Disqualified to Sent by [EMAIL_ADDRESS][DOMAIN_NAME] at" at bounding box center [349, 141] width 88 height 19
